Goal: Task Accomplishment & Management: Use online tool/utility

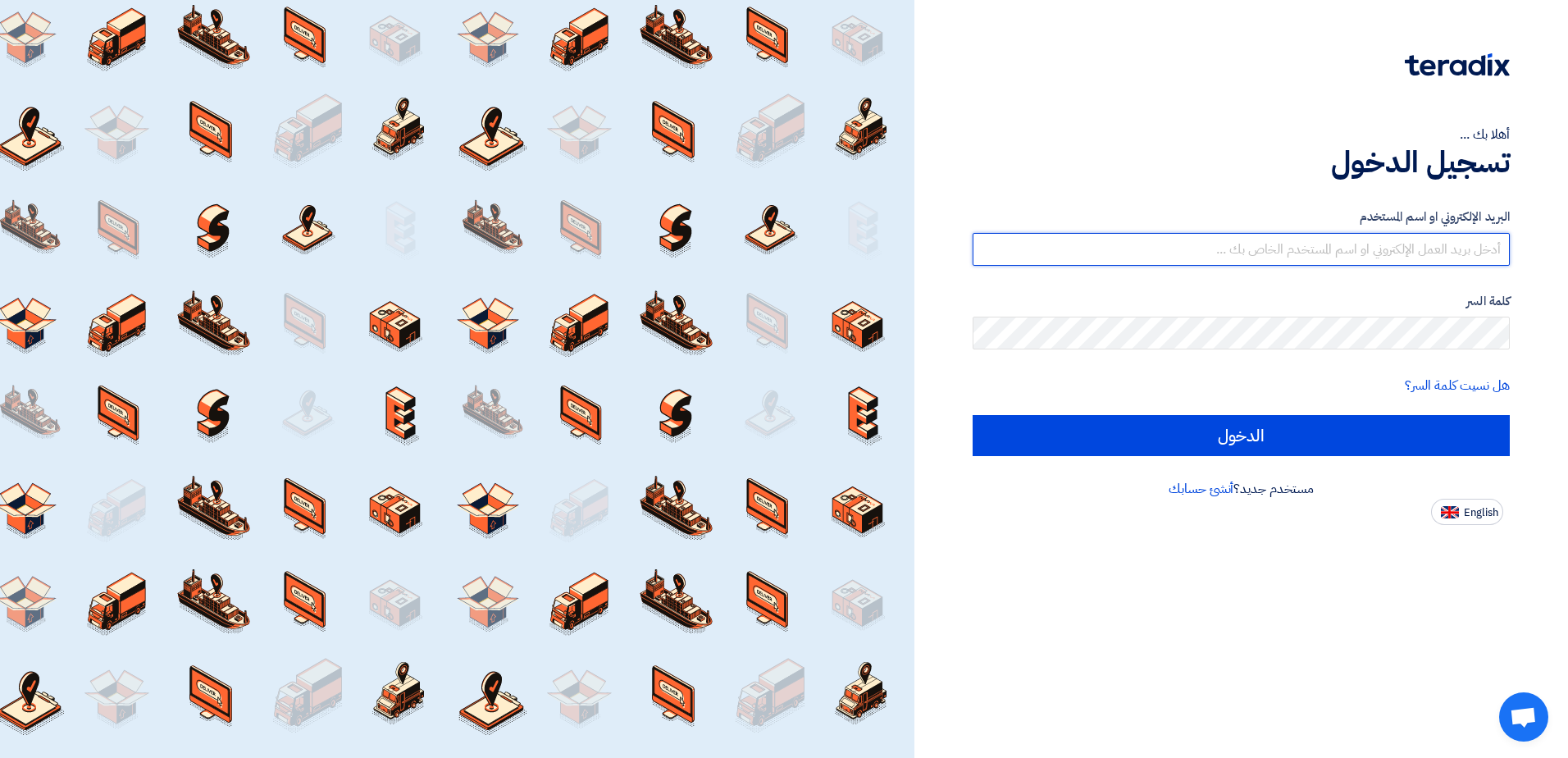
type input "[EMAIL_ADDRESS][DOMAIN_NAME]"
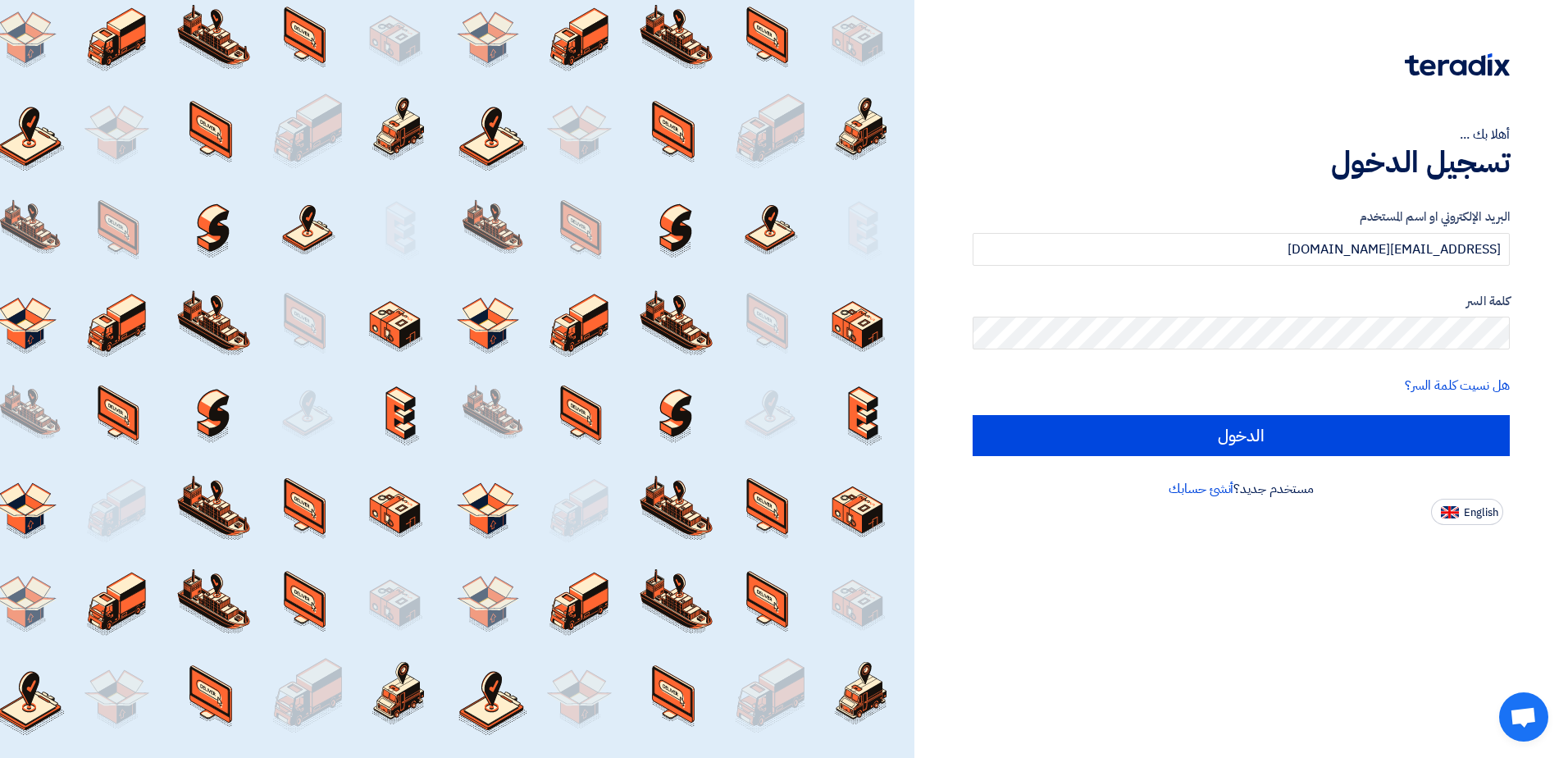
click at [1340, 661] on div "أهلا بك ... تسجيل الدخول البريد الإلكتروني او اسم المستخدم [EMAIL_ADDRESS][DOMA…" at bounding box center [1241, 379] width 653 height 758
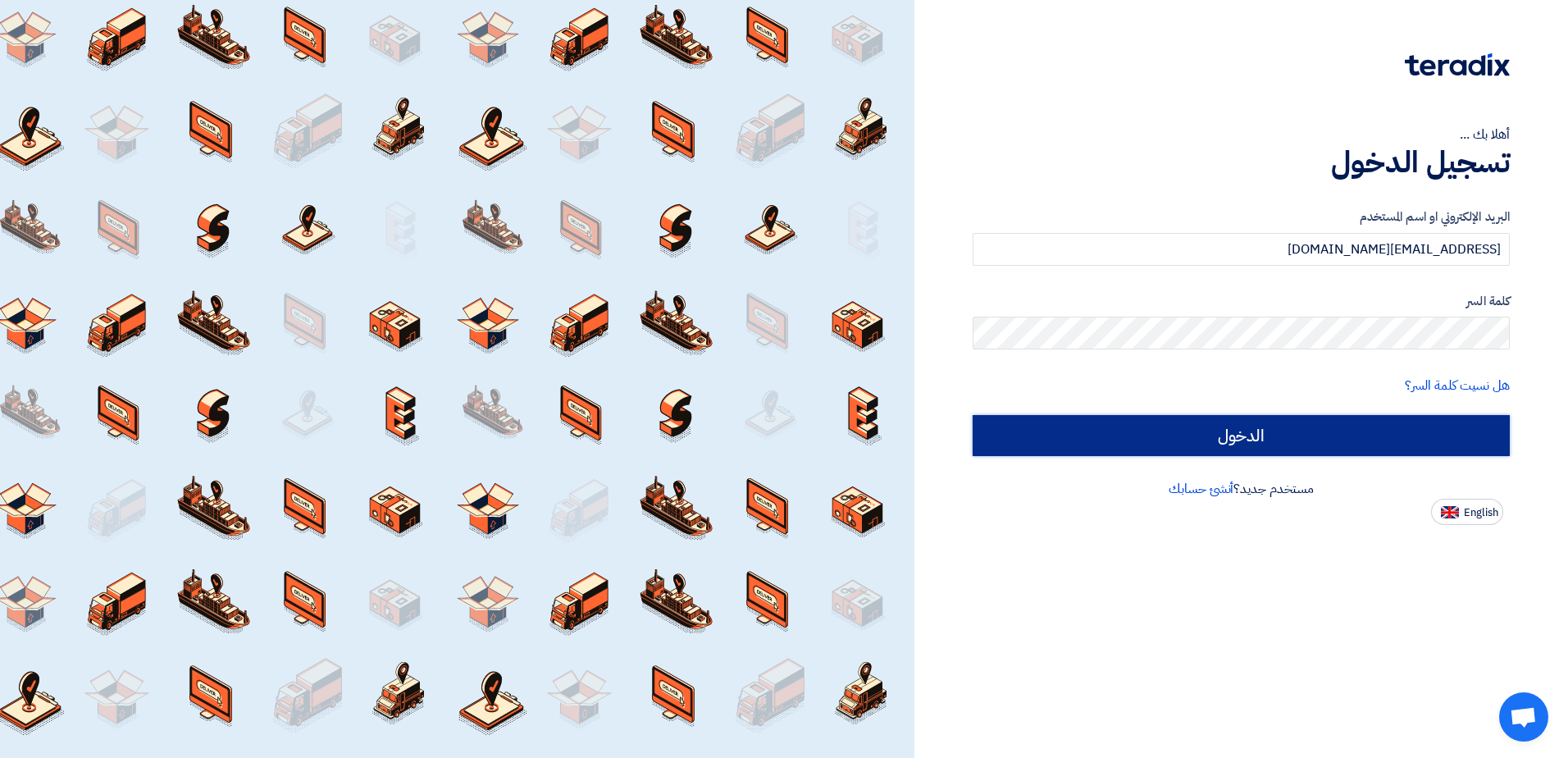
click at [1349, 440] on input "الدخول" at bounding box center [1240, 436] width 537 height 41
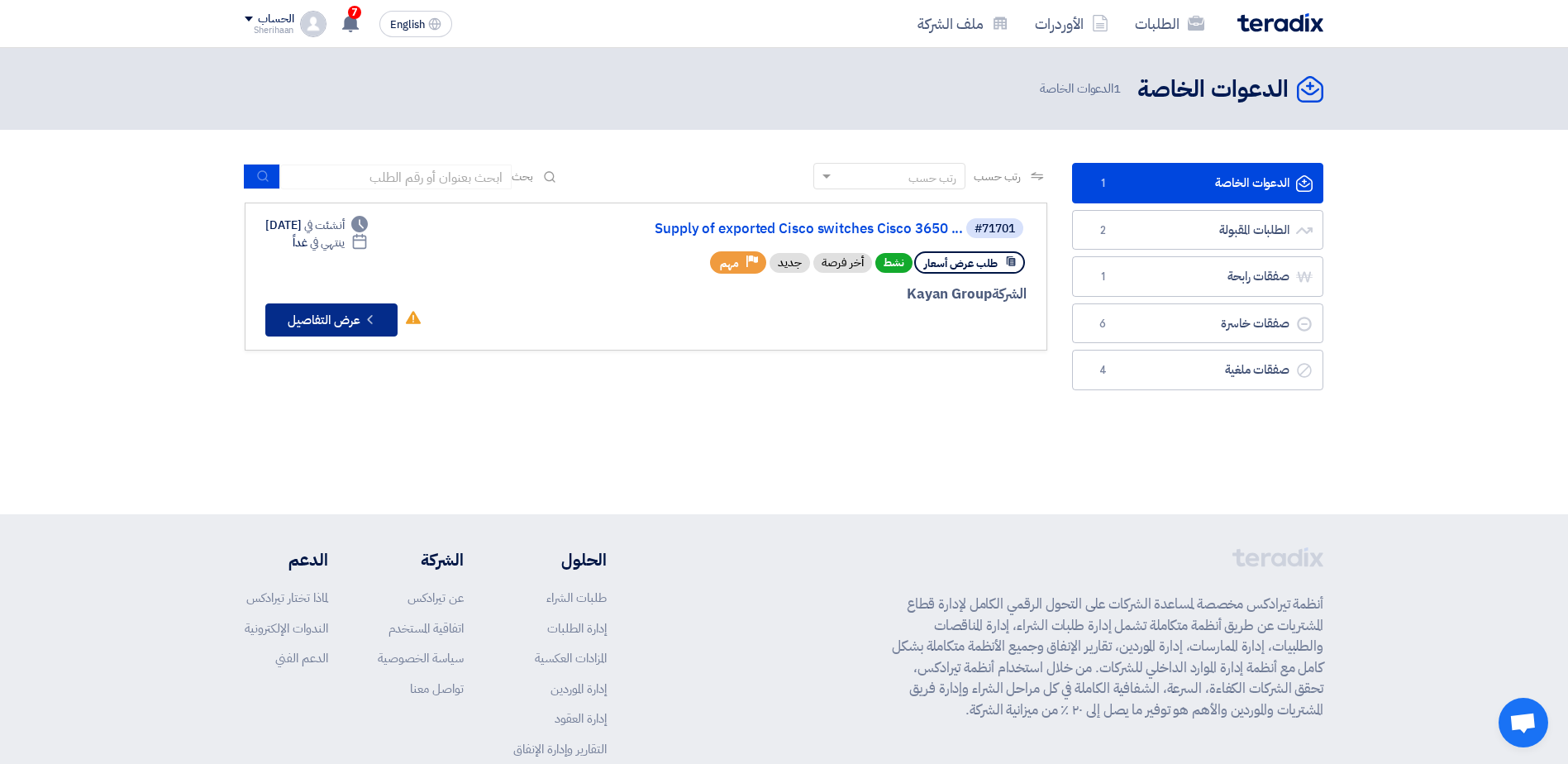
click at [313, 306] on button "Check details عرض التفاصيل" at bounding box center [331, 319] width 132 height 33
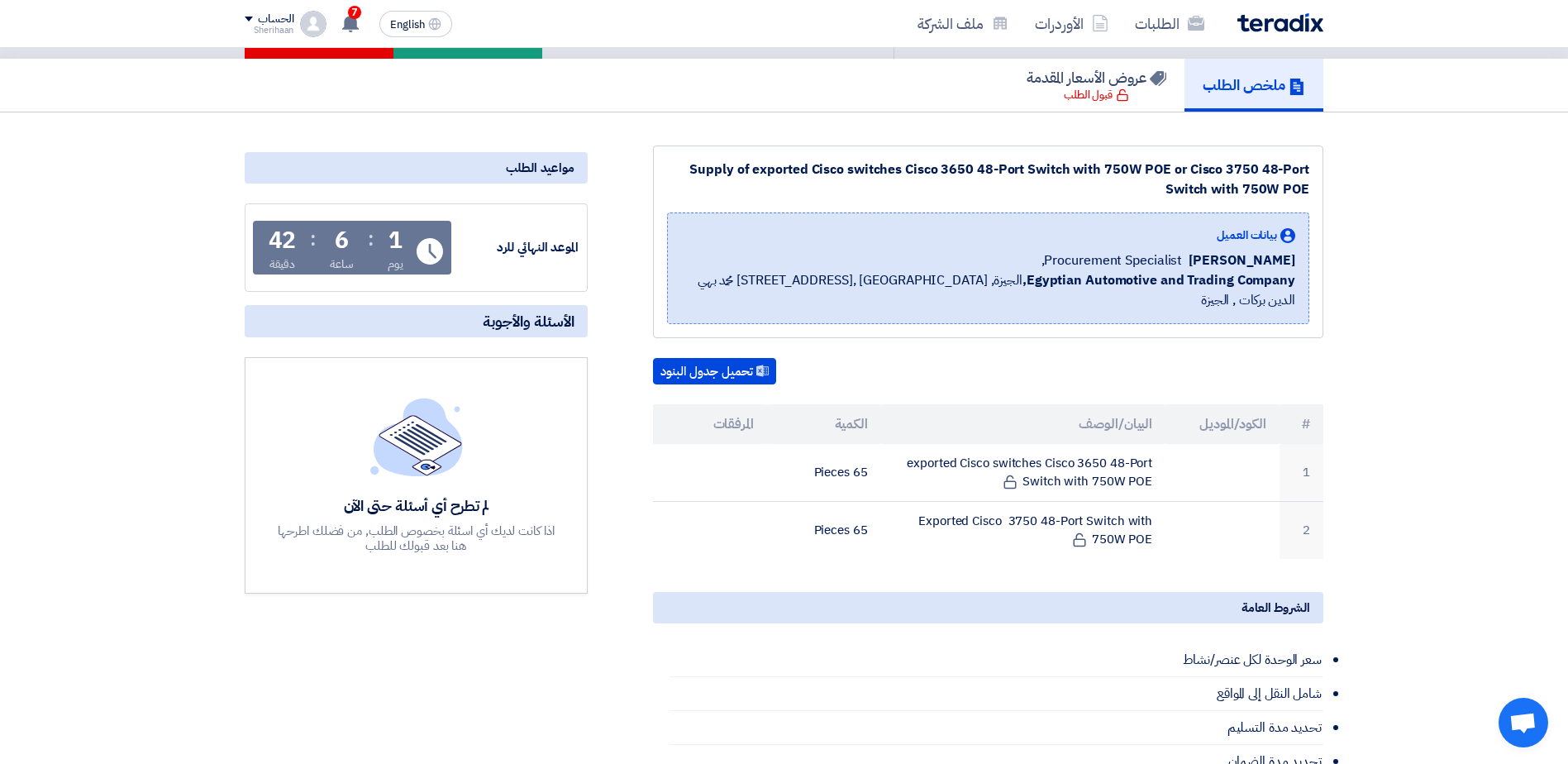
scroll to position [165, 0]
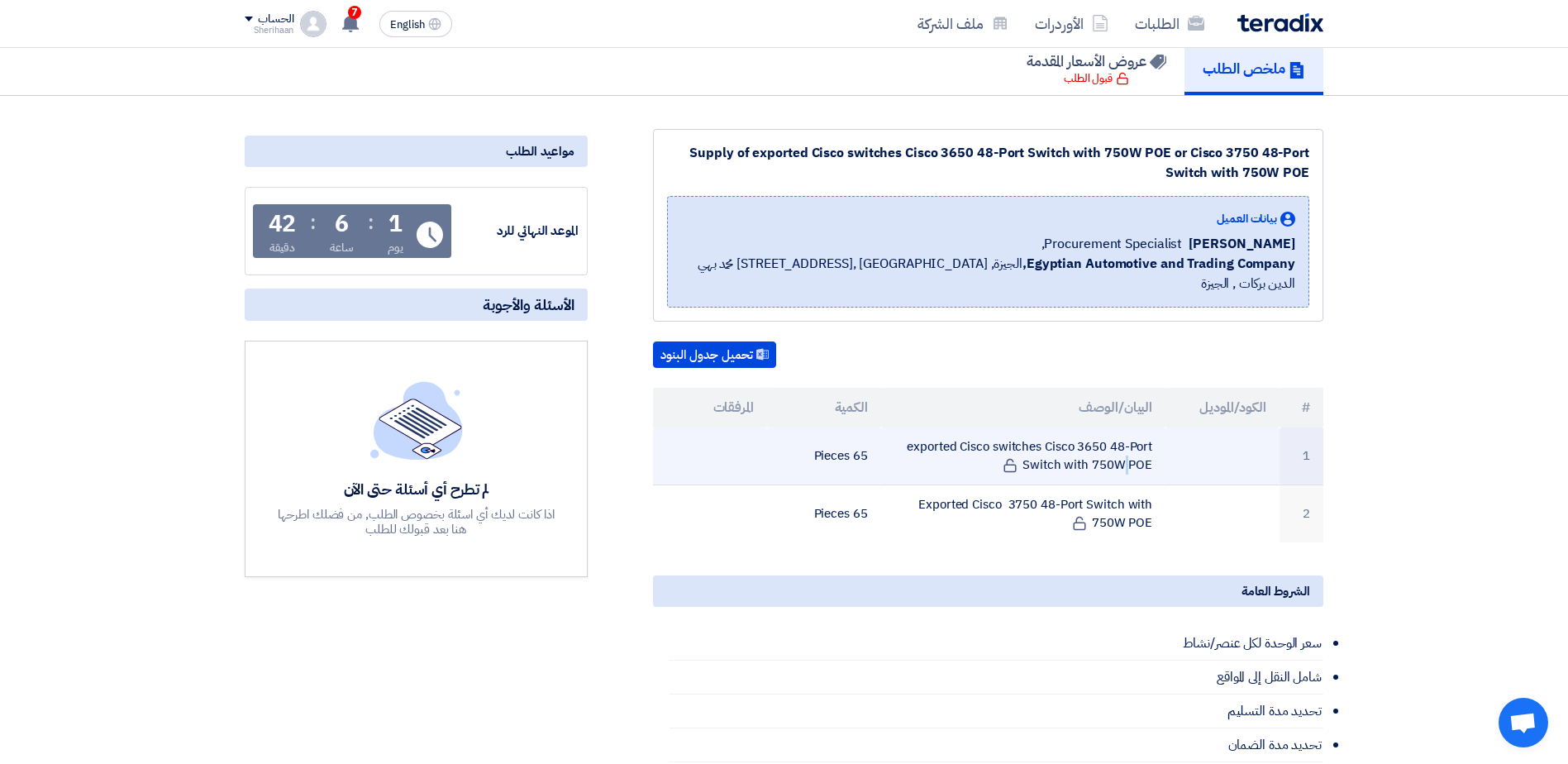
drag, startPoint x: 899, startPoint y: 422, endPoint x: 1156, endPoint y: 448, distance: 258.3
click at [1156, 448] on td "exported Cisco switches Cisco 3650 48-Port Switch with 750W POE" at bounding box center [1024, 456] width 285 height 58
drag, startPoint x: 1152, startPoint y: 420, endPoint x: 1141, endPoint y: 446, distance: 28.2
click at [1141, 446] on td "exported Cisco switches Cisco 3650 48-Port Switch with 750W POE" at bounding box center [1024, 456] width 285 height 58
drag, startPoint x: 1141, startPoint y: 446, endPoint x: 1079, endPoint y: 437, distance: 62.6
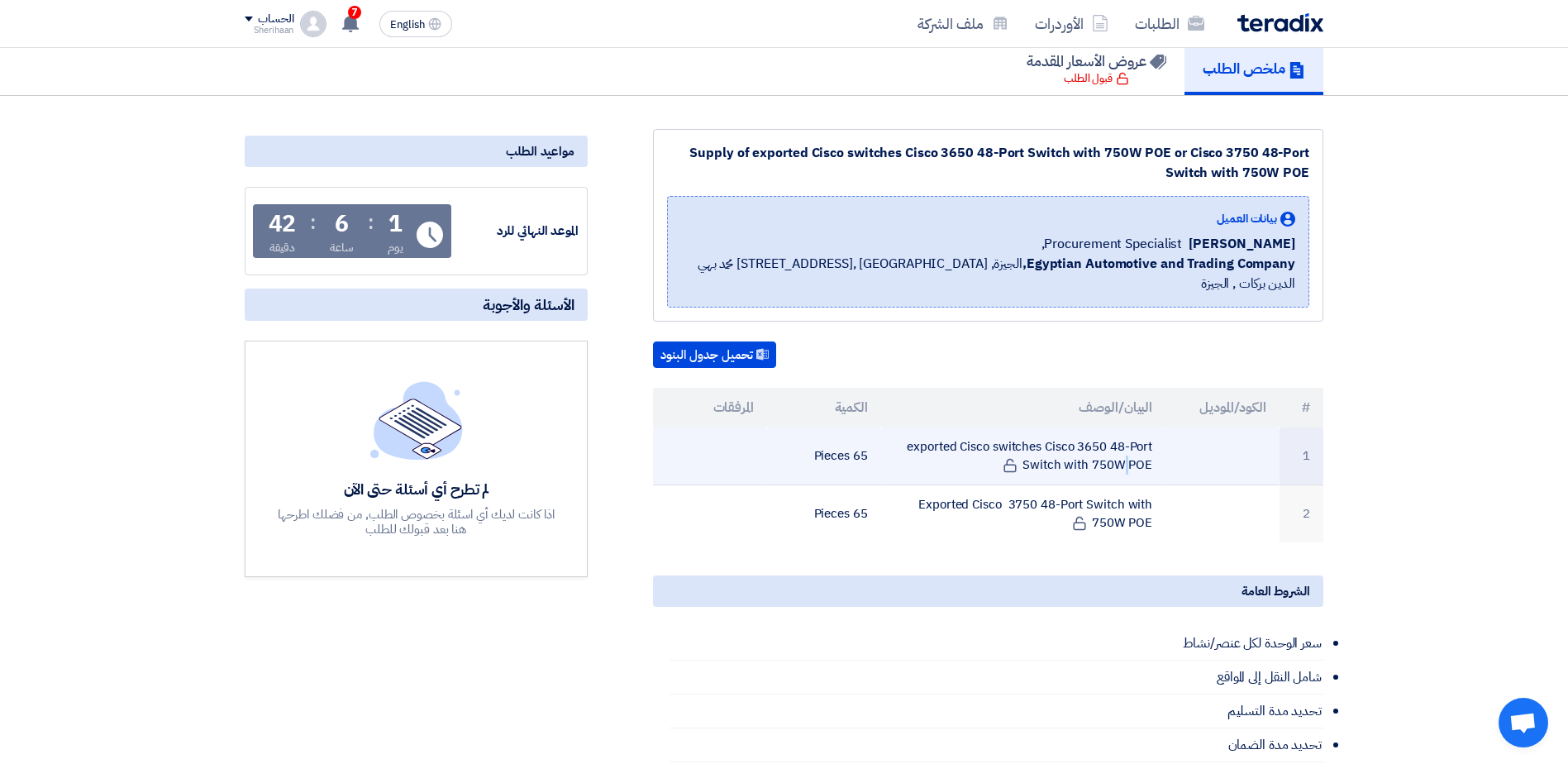
copy td "exported Cisco switches Cisco 3650 48-Port Switch with 750W PO"
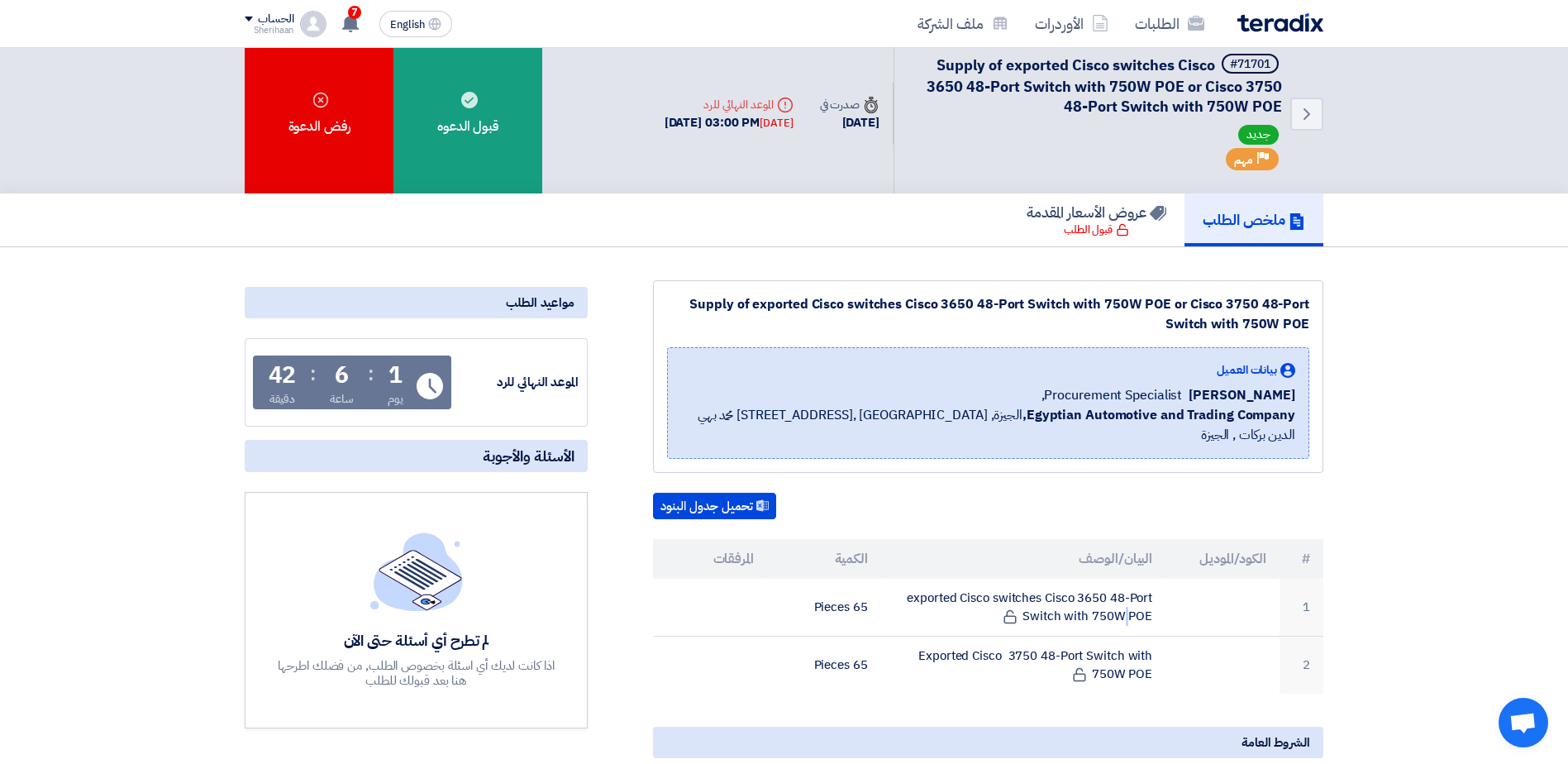
scroll to position [0, 0]
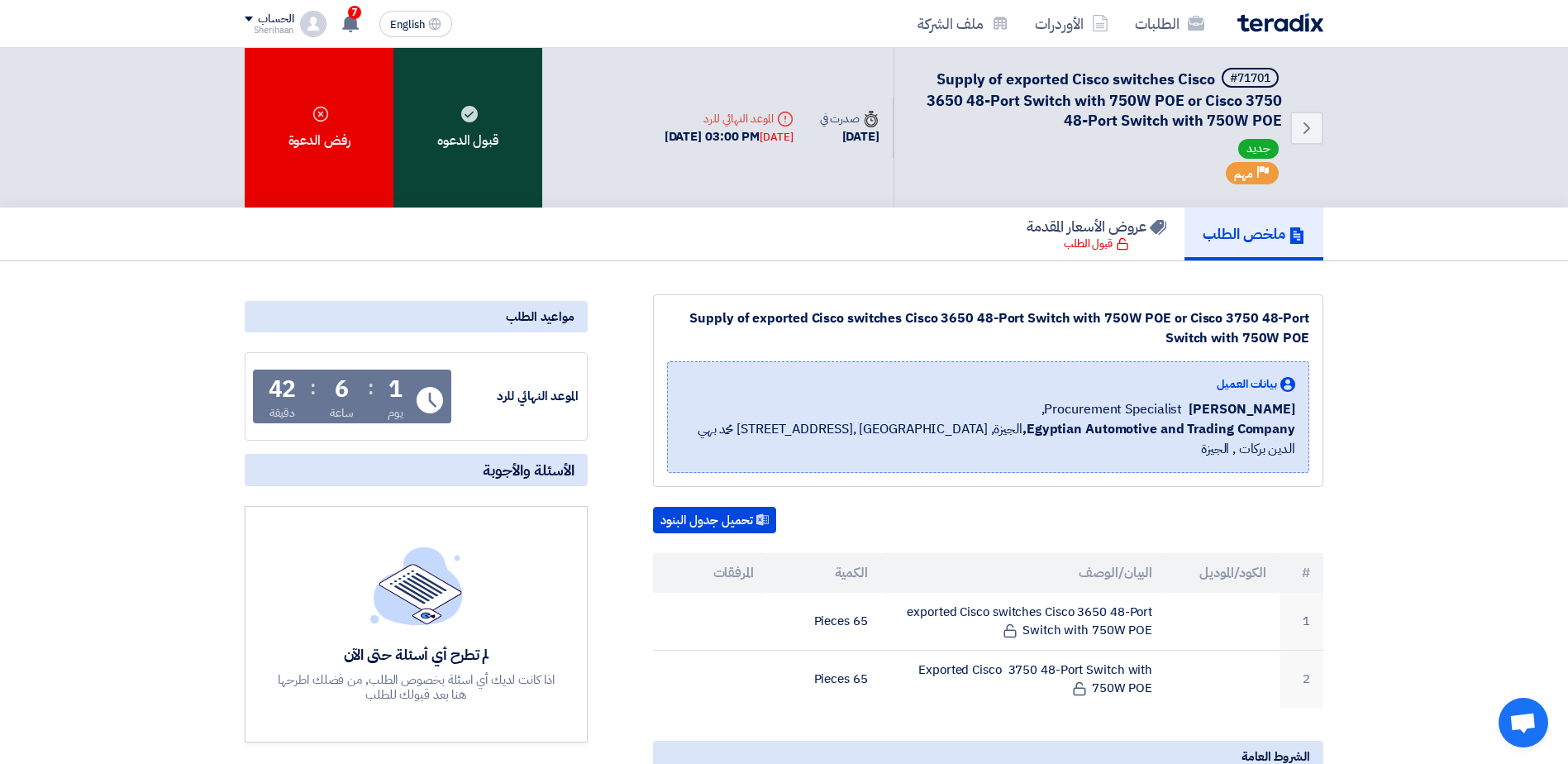
click at [470, 109] on use at bounding box center [469, 114] width 17 height 17
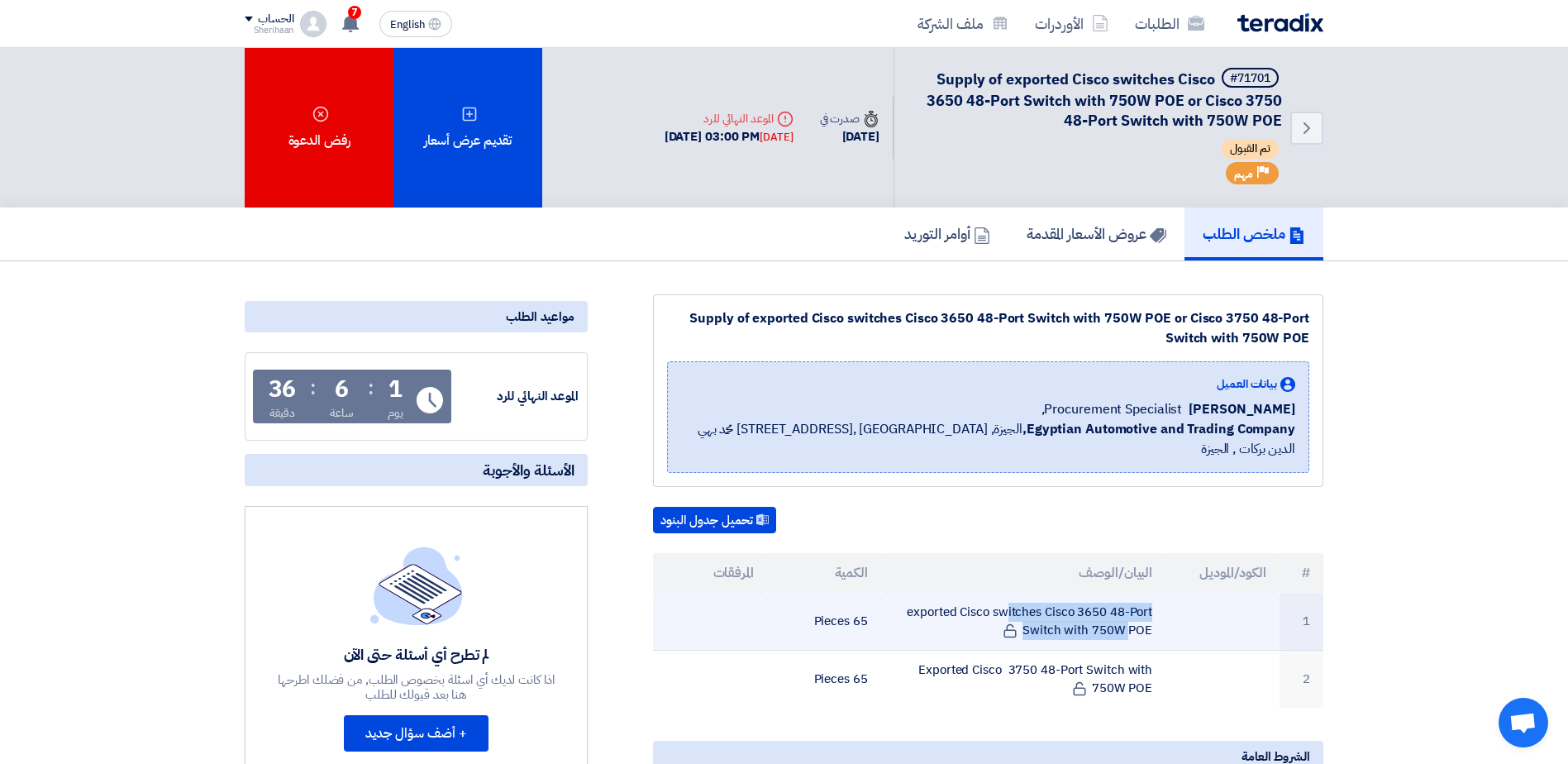
drag, startPoint x: 1153, startPoint y: 587, endPoint x: 1151, endPoint y: 612, distance: 25.1
click at [1151, 612] on td "exported Cisco switches Cisco 3650 48-Port Switch with 750W POE" at bounding box center [1024, 621] width 285 height 58
drag, startPoint x: 1151, startPoint y: 612, endPoint x: 1147, endPoint y: 604, distance: 8.9
click at [1147, 604] on td "exported Cisco switches Cisco 3650 48-Port Switch with 750W POE" at bounding box center [1024, 621] width 285 height 58
click at [1145, 603] on td "exported Cisco switches Cisco 3650 48-Port Switch with 750W POE" at bounding box center [1024, 621] width 285 height 58
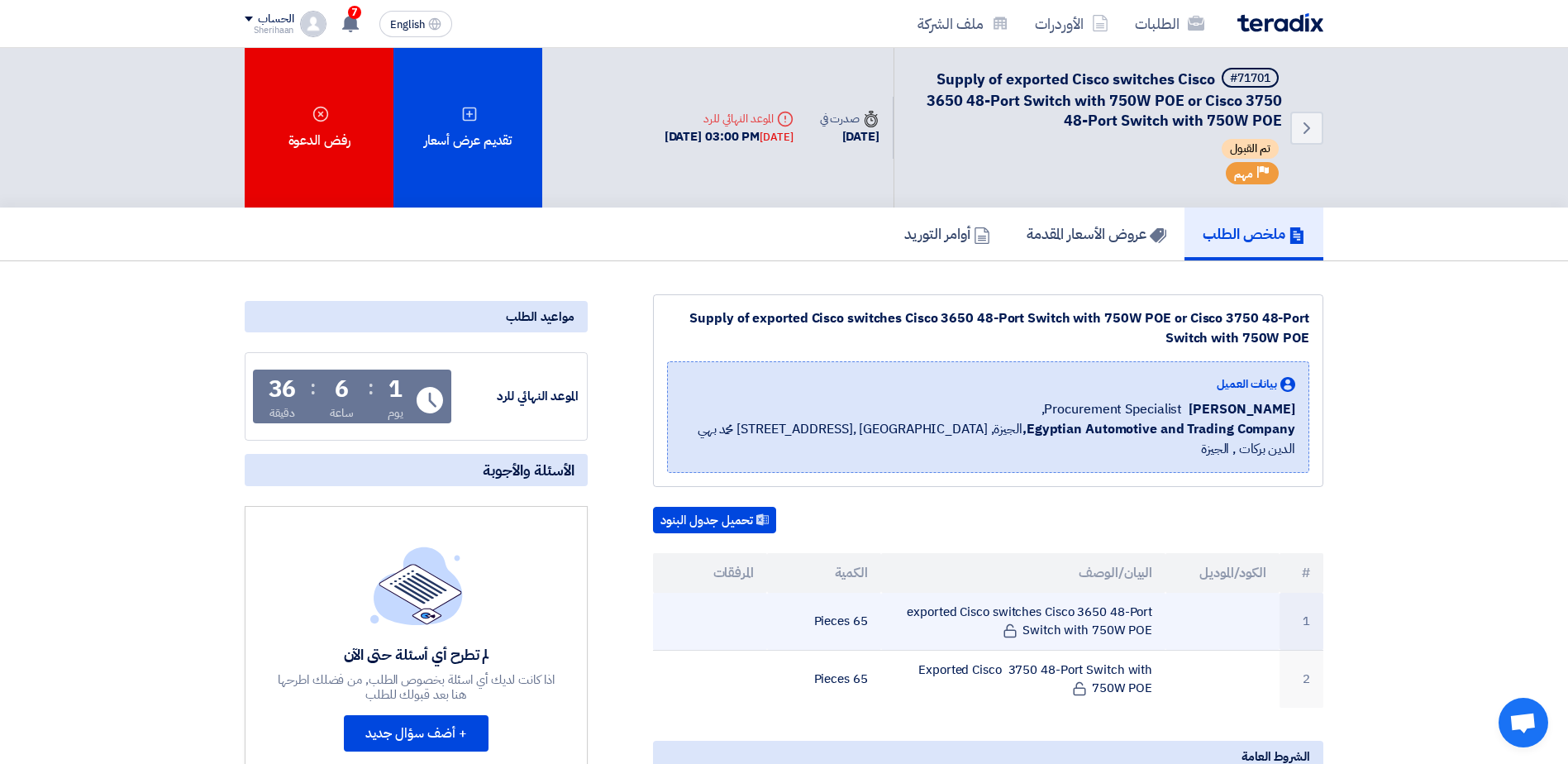
drag, startPoint x: 1145, startPoint y: 603, endPoint x: 1147, endPoint y: 593, distance: 10.2
click at [1147, 593] on td "exported Cisco switches Cisco 3650 48-Port Switch with 750W POE" at bounding box center [1024, 621] width 285 height 58
drag, startPoint x: 1147, startPoint y: 592, endPoint x: 1111, endPoint y: 600, distance: 36.9
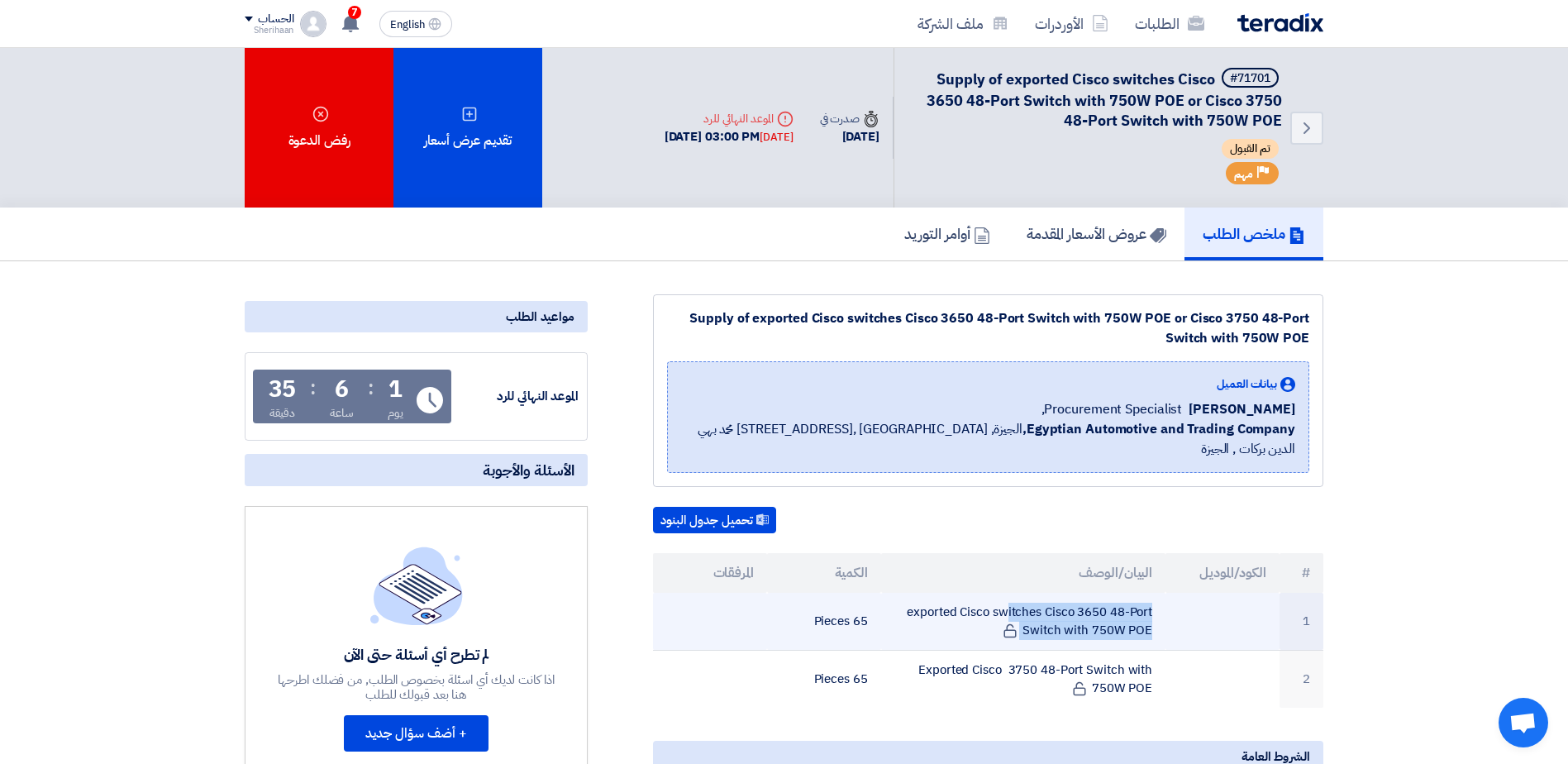
copy tr "exported Cisco switches Cisco 3650 48-Port Switch with 750W POE"
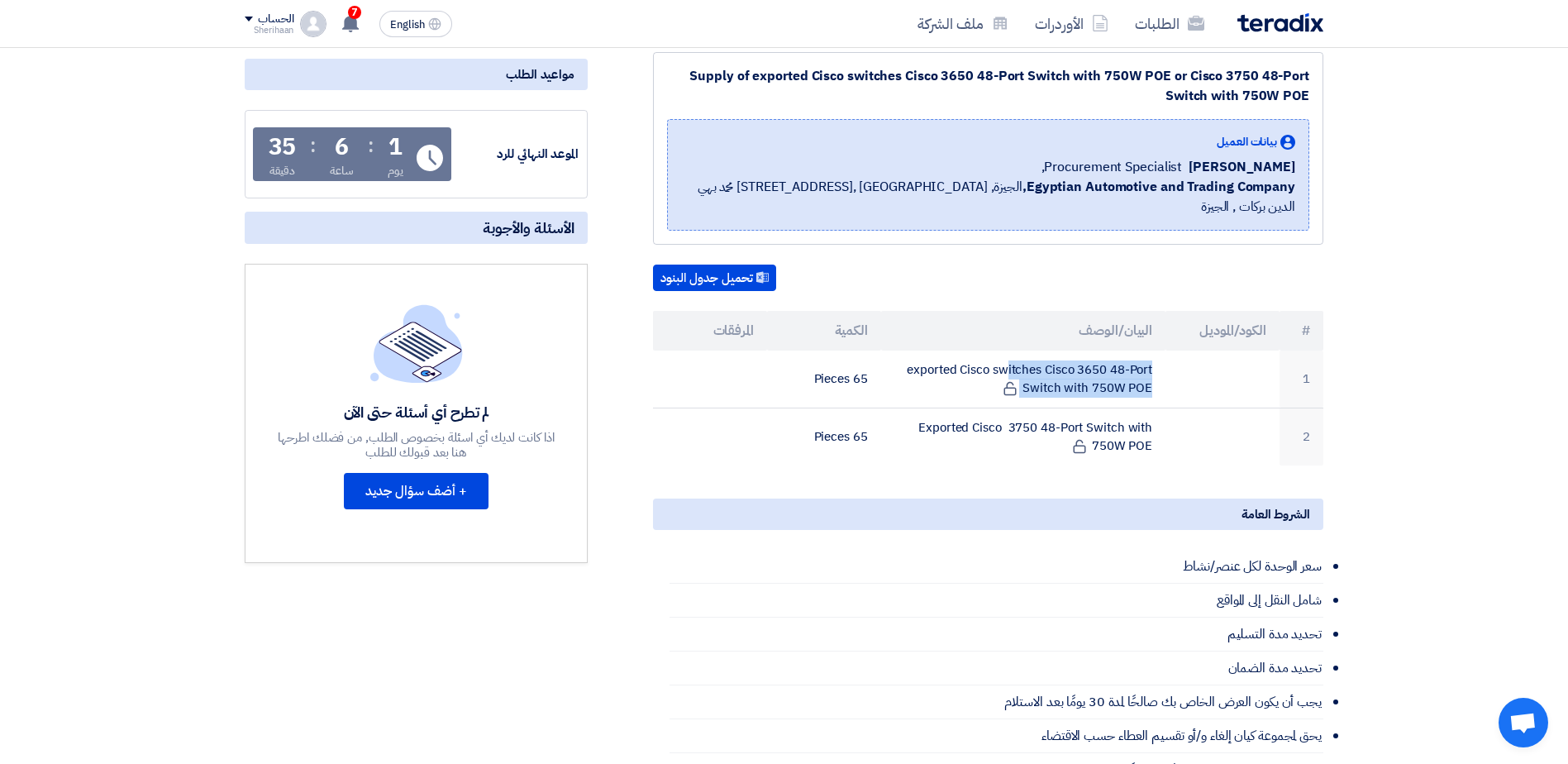
scroll to position [248, 0]
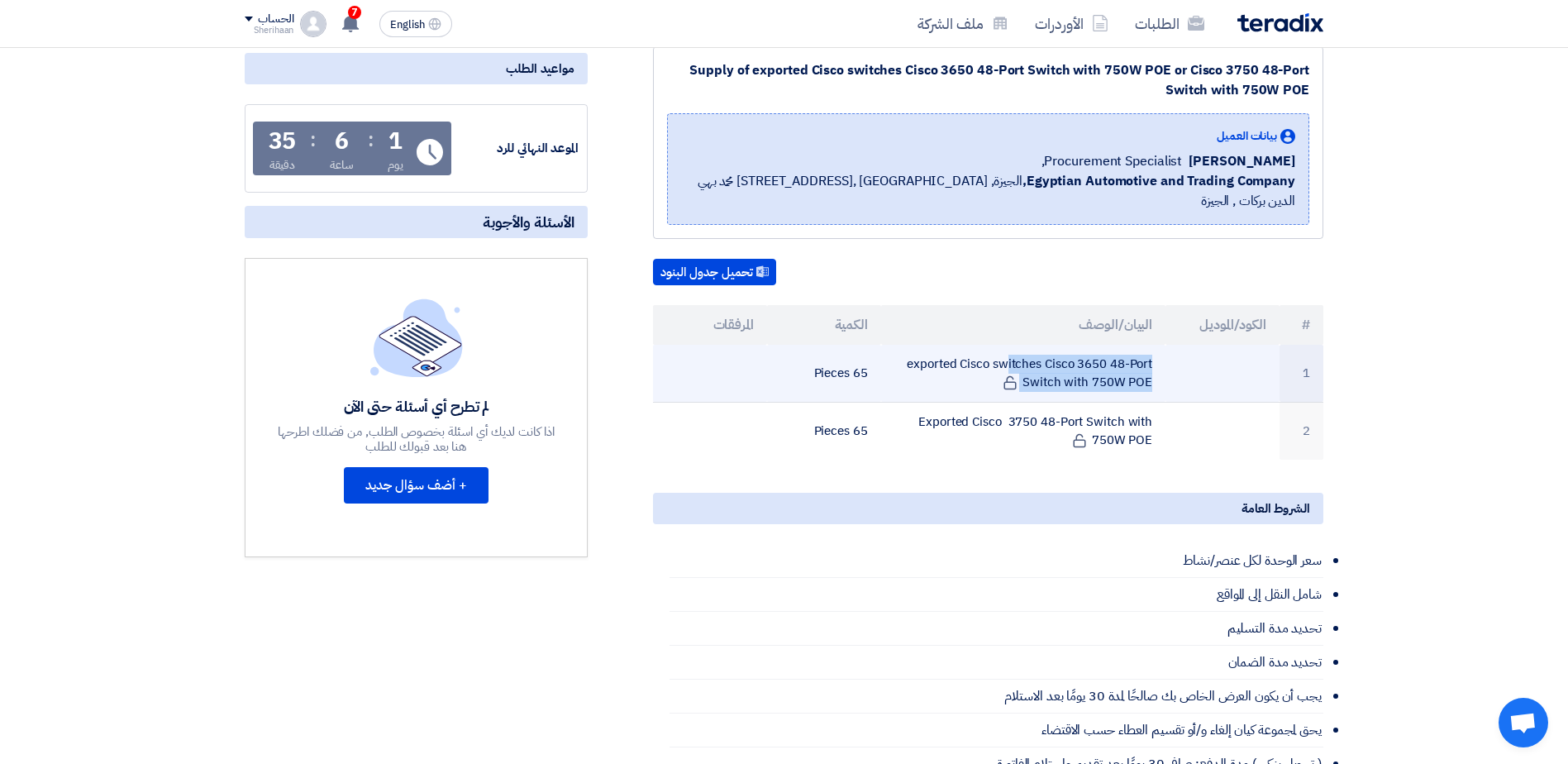
drag, startPoint x: 813, startPoint y: 350, endPoint x: 869, endPoint y: 351, distance: 56.0
click at [869, 351] on td "65 Pieces" at bounding box center [824, 373] width 114 height 58
drag, startPoint x: 869, startPoint y: 351, endPoint x: 851, endPoint y: 351, distance: 18.0
copy td "65 Pieces"
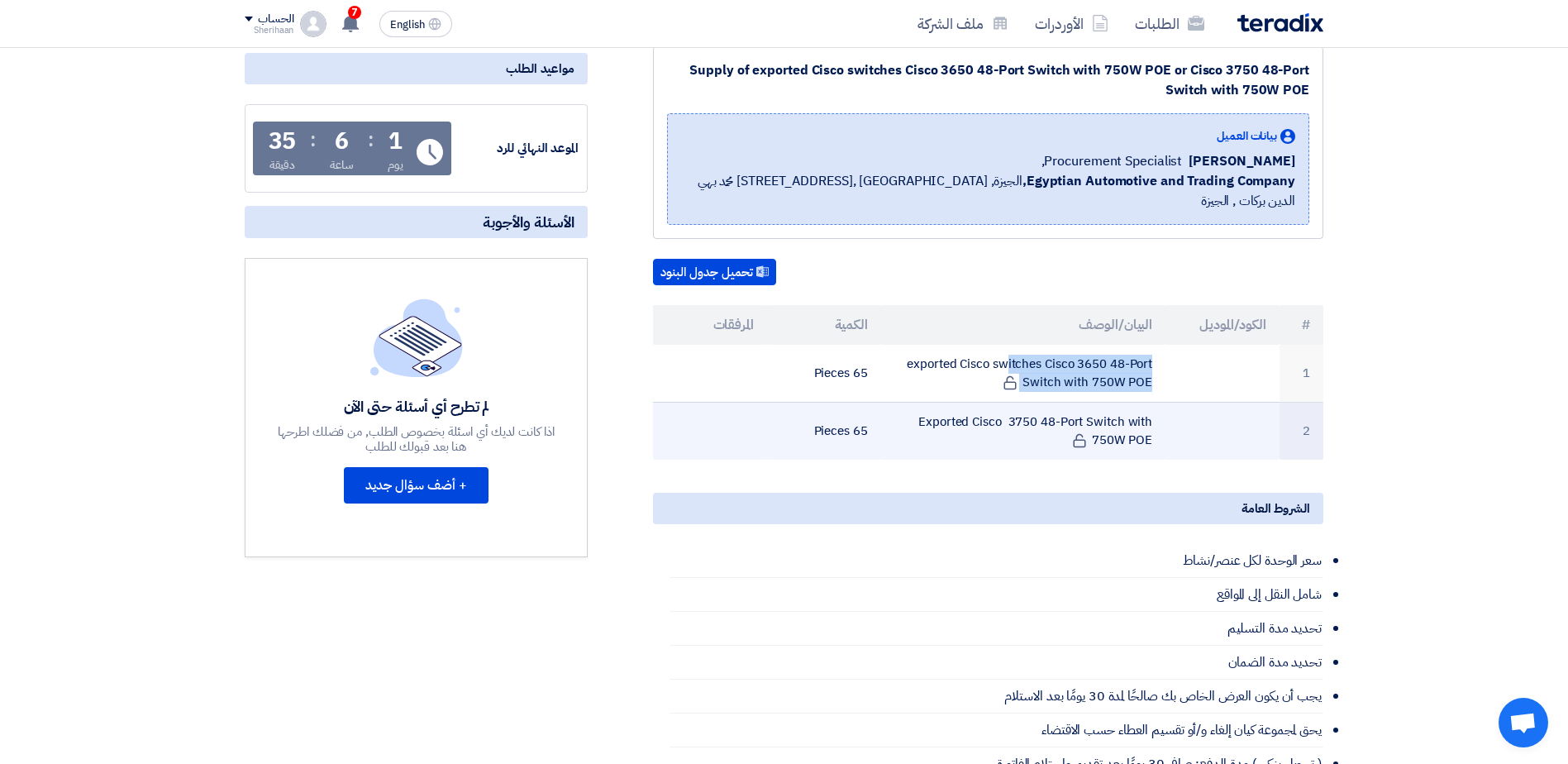
drag, startPoint x: 1156, startPoint y: 397, endPoint x: 1154, endPoint y: 425, distance: 28.1
click at [1154, 425] on td "Exported Cisco 3750 48-Port Switch with 750W POE" at bounding box center [1024, 431] width 285 height 58
click at [1154, 425] on td "Exported Cisco 3750 48-Port Switch with 750W POE" at bounding box center [1024, 431] width 285 height 58
click at [1152, 425] on td "Exported Cisco 3750 48-Port Switch with 750W POE" at bounding box center [1024, 431] width 285 height 58
click at [1145, 418] on td "Exported Cisco 3750 48-Port Switch with 750W POE" at bounding box center [1024, 431] width 285 height 58
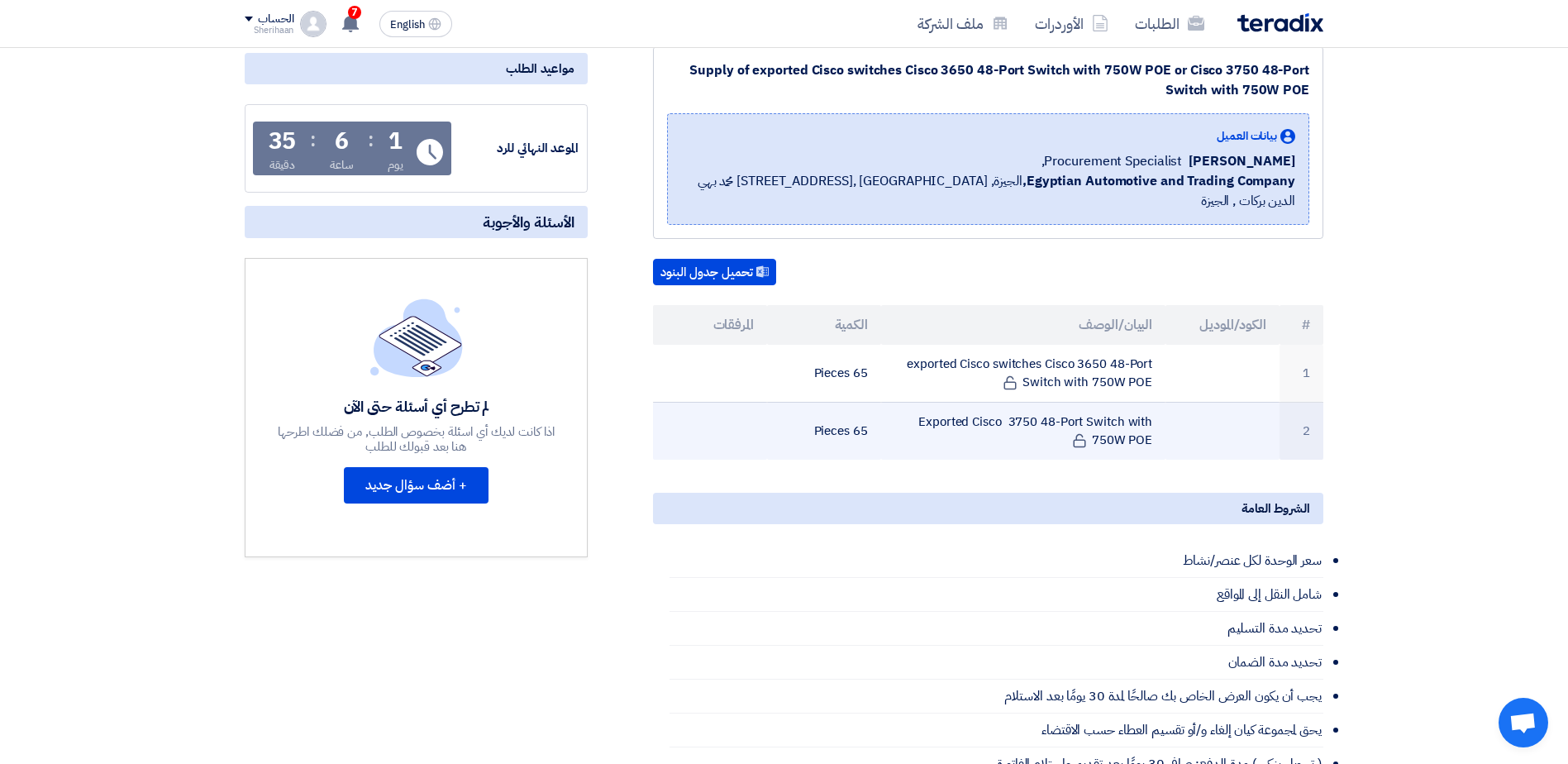
click at [1145, 418] on td "Exported Cisco 3750 48-Port Switch with 750W POE" at bounding box center [1024, 431] width 285 height 58
click at [1145, 412] on td "Exported Cisco 3750 48-Port Switch with 750W POE" at bounding box center [1024, 431] width 285 height 58
click at [1142, 402] on td "Exported Cisco 3750 48-Port Switch with 750W POE" at bounding box center [1024, 431] width 285 height 58
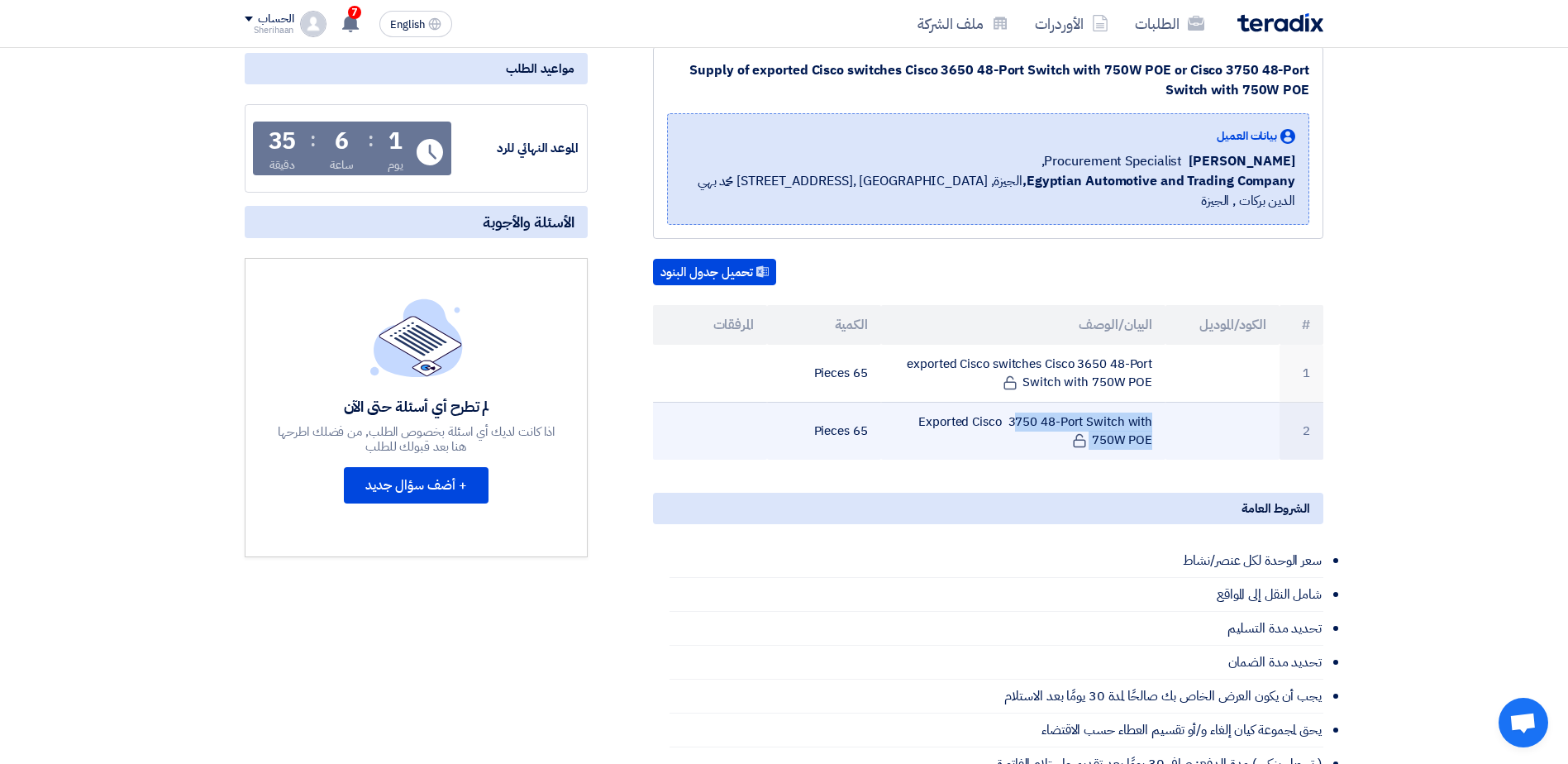
drag, startPoint x: 1142, startPoint y: 401, endPoint x: 1106, endPoint y: 407, distance: 36.5
copy tr "Exported Cisco 3750 48-Port Switch with 750W POE"
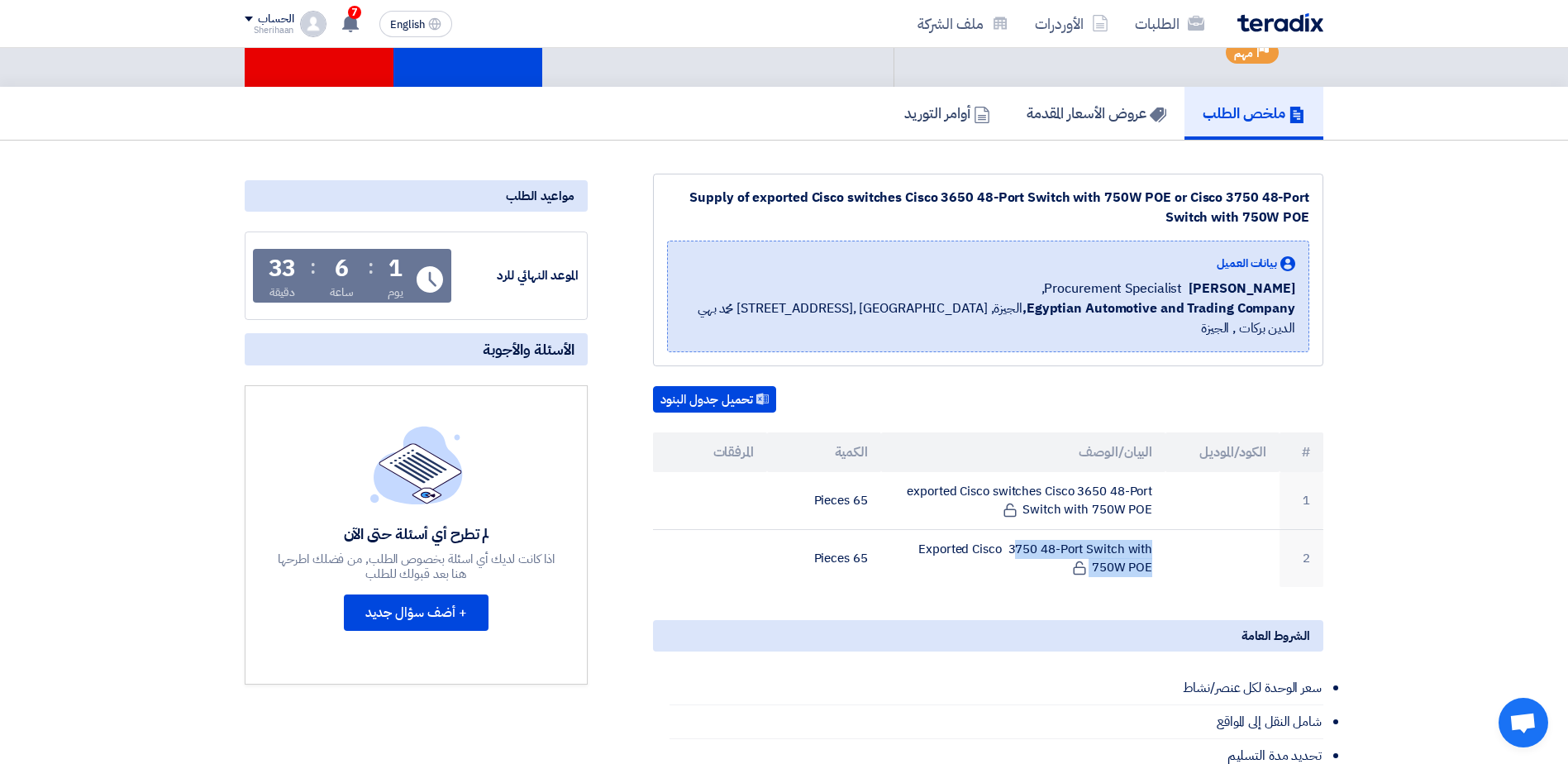
scroll to position [165, 0]
